Goal: Information Seeking & Learning: Learn about a topic

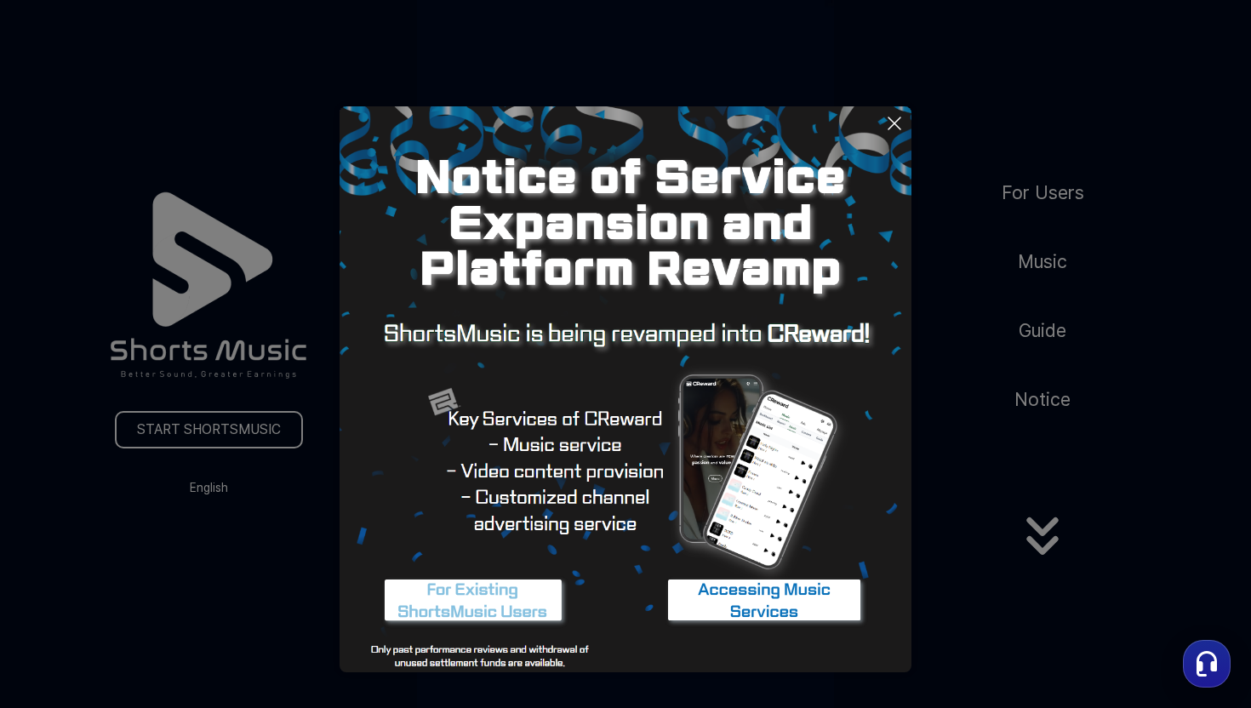
click at [898, 115] on icon at bounding box center [894, 123] width 20 height 20
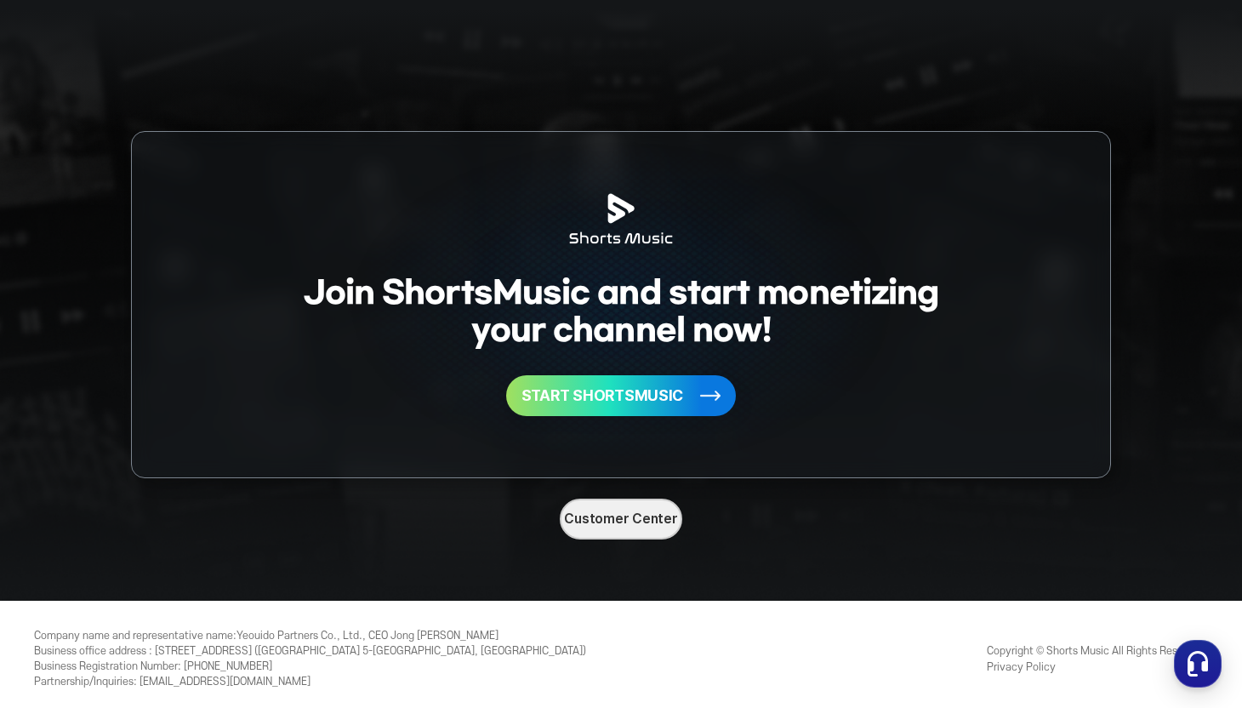
scroll to position [4335, 0]
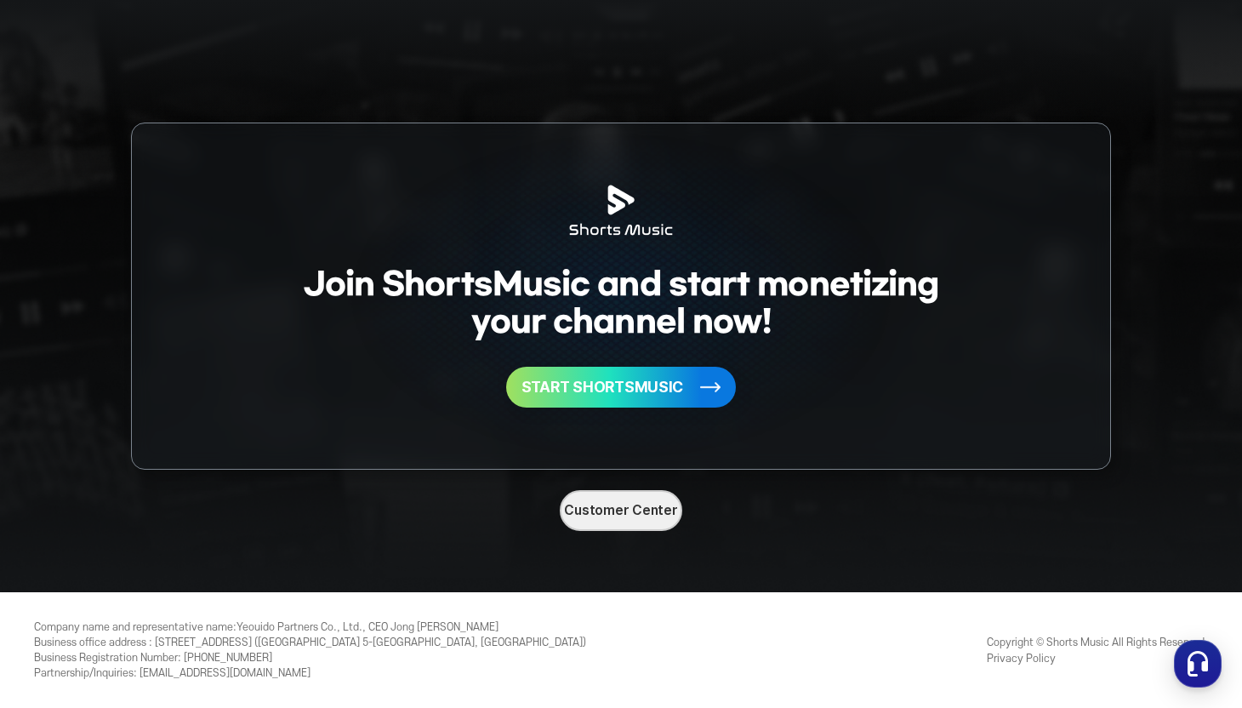
click at [877, 590] on div "Join ShortsMusic and start monetizing your channel now! START SHORTSMUSIC Custo…" at bounding box center [621, 358] width 1242 height 470
drag, startPoint x: 143, startPoint y: 672, endPoint x: 314, endPoint y: 670, distance: 171.0
click at [314, 671] on div "Company name and representative name : Yeouido Partners Co., Ltd., CEO Jong Ryo…" at bounding box center [310, 649] width 552 height 61
copy div "shortsmusic@yeouidopartners.com"
click at [664, 311] on h2 "Join ShortsMusic and start monetizing your channel now!" at bounding box center [622, 302] width 636 height 75
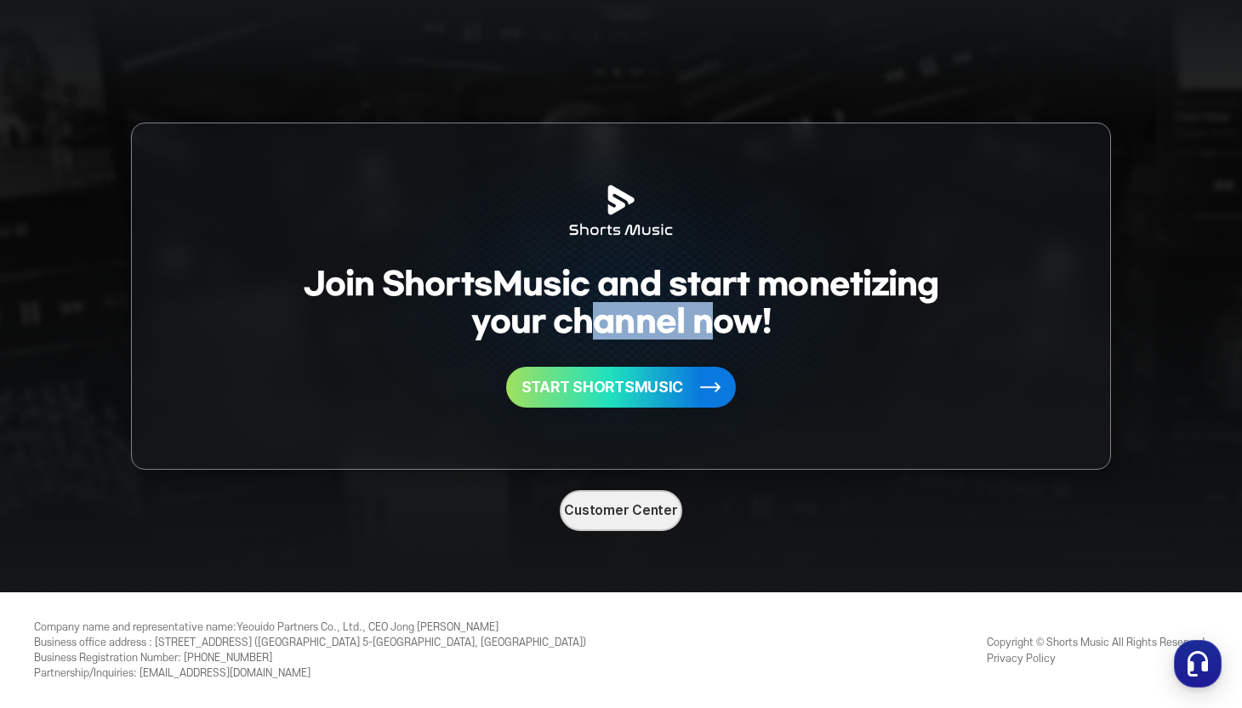
click at [664, 311] on h2 "Join ShortsMusic and start monetizing your channel now!" at bounding box center [622, 302] width 636 height 75
click at [692, 465] on img at bounding box center [621, 295] width 575 height 345
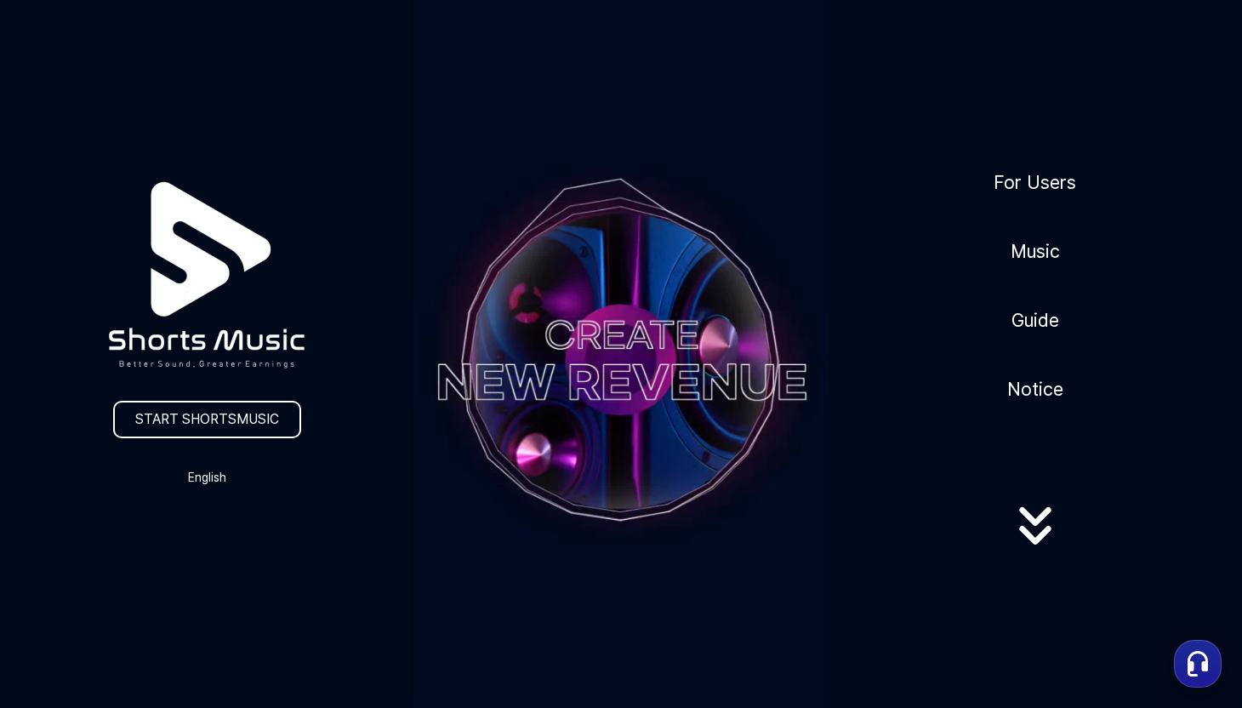
scroll to position [0, 0]
